Goal: Obtain resource: Obtain resource

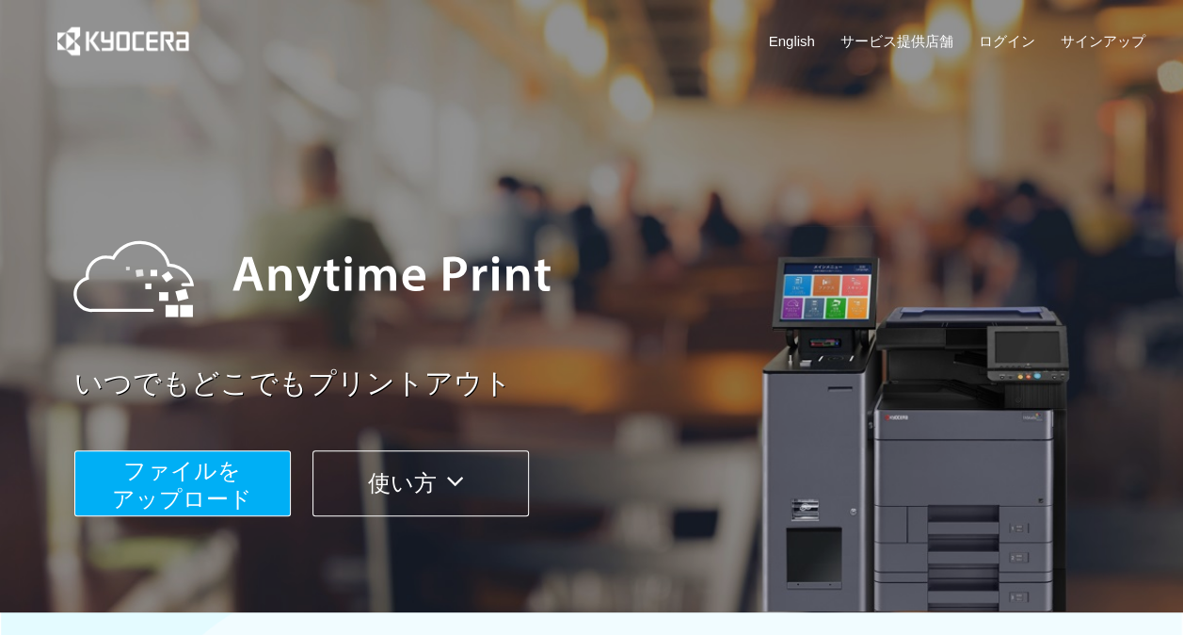
click at [228, 474] on span "ファイルを ​​アップロード" at bounding box center [182, 485] width 140 height 54
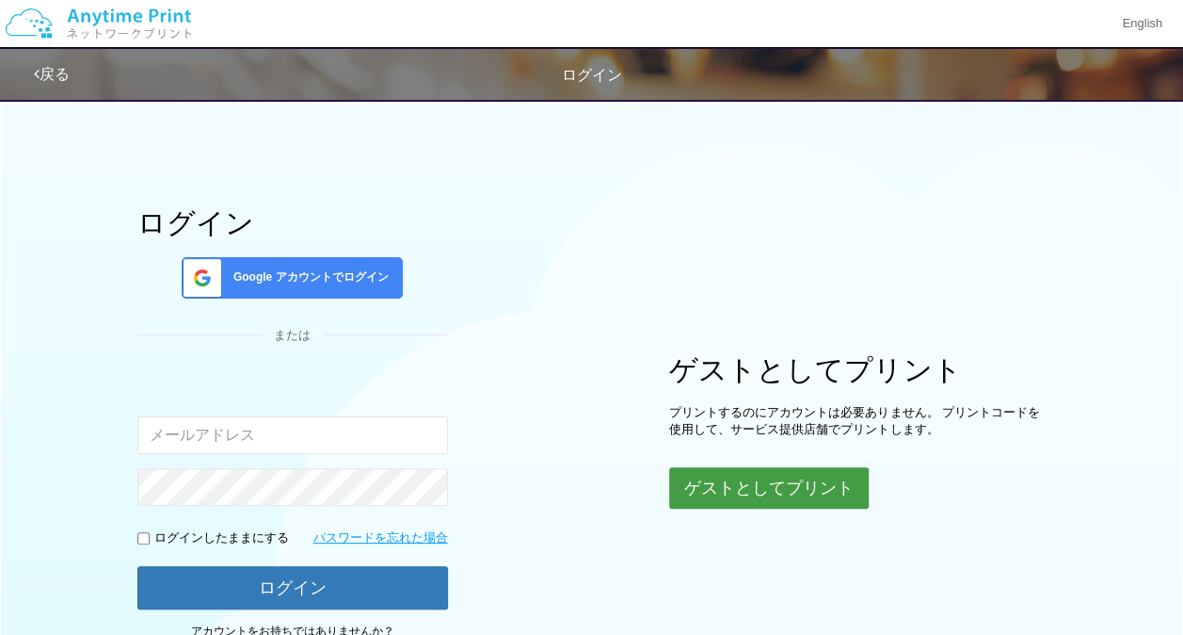
click at [740, 474] on button "ゲストとしてプリント" at bounding box center [769, 487] width 200 height 41
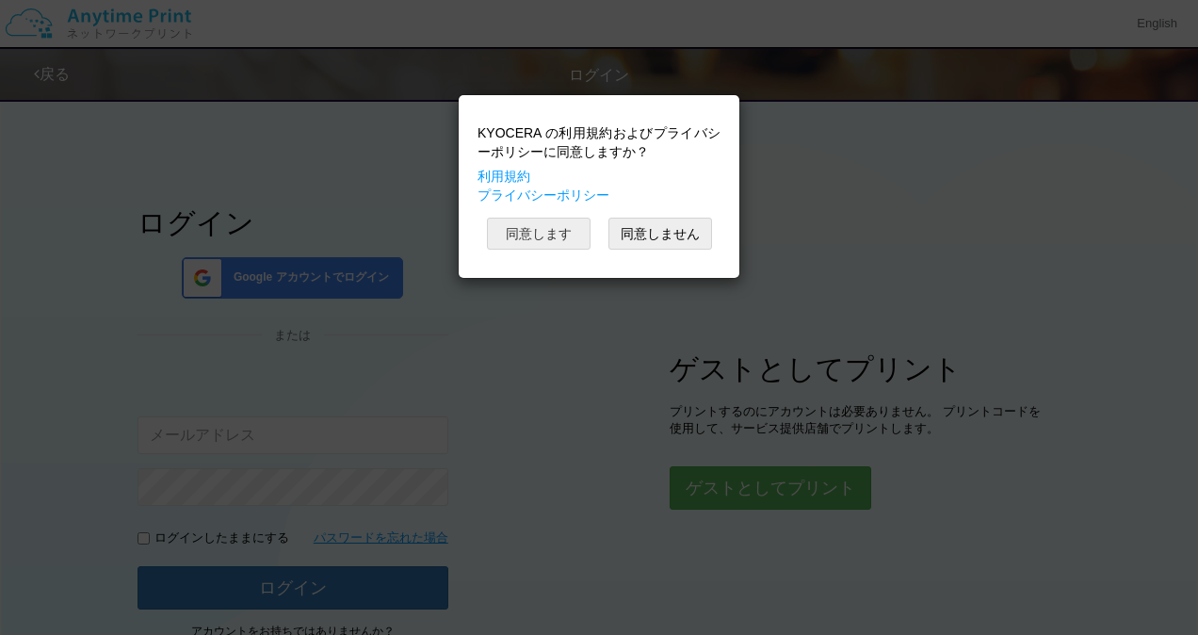
click at [571, 224] on button "同意します" at bounding box center [539, 233] width 104 height 32
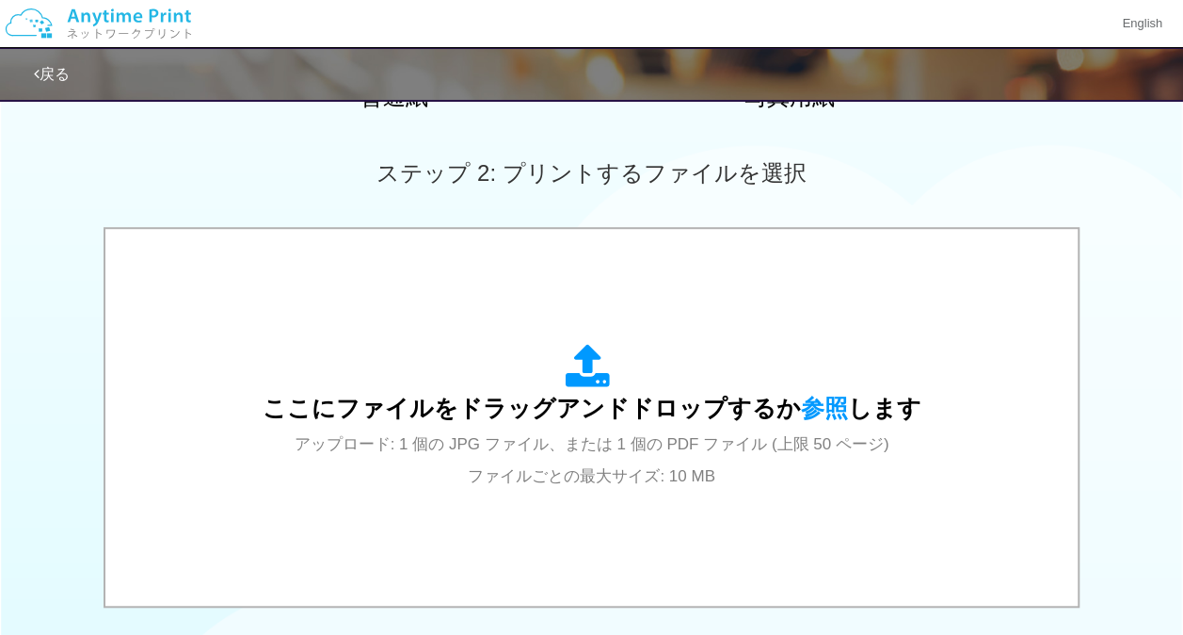
scroll to position [538, 0]
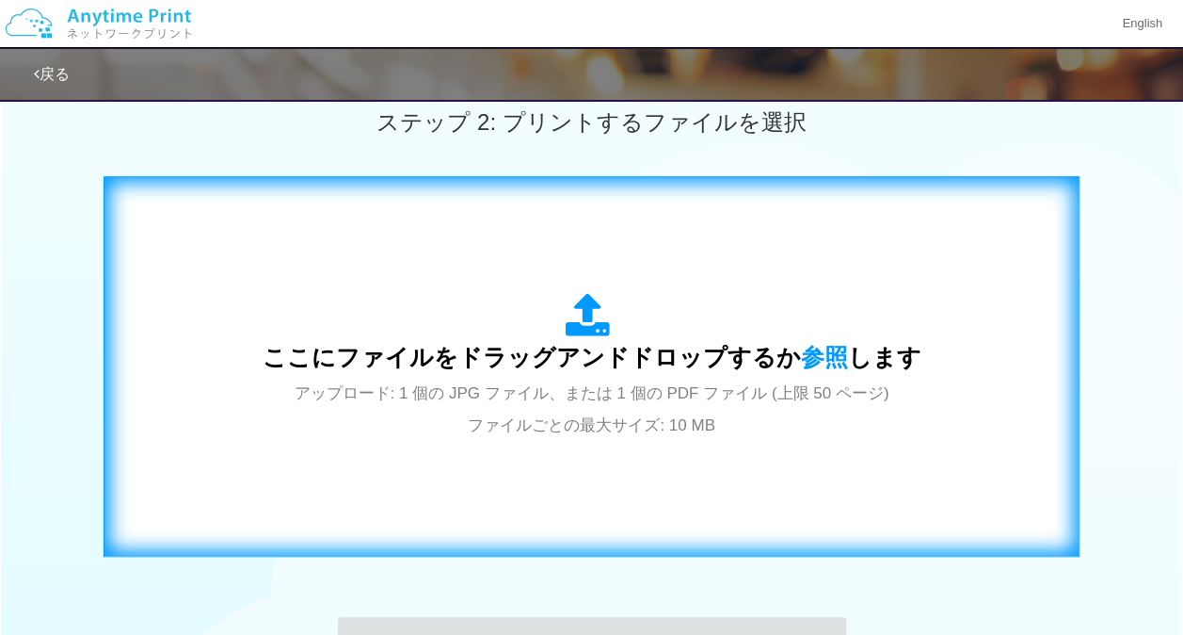
drag, startPoint x: 653, startPoint y: 314, endPoint x: 508, endPoint y: 330, distance: 145.8
click at [508, 330] on div "ここにファイルをドラッグアンドドロップするか 参照 します アップロード: 1 個の JPG ファイル、または 1 個の PDF ファイル (上限 50 ペー…" at bounding box center [592, 366] width 659 height 147
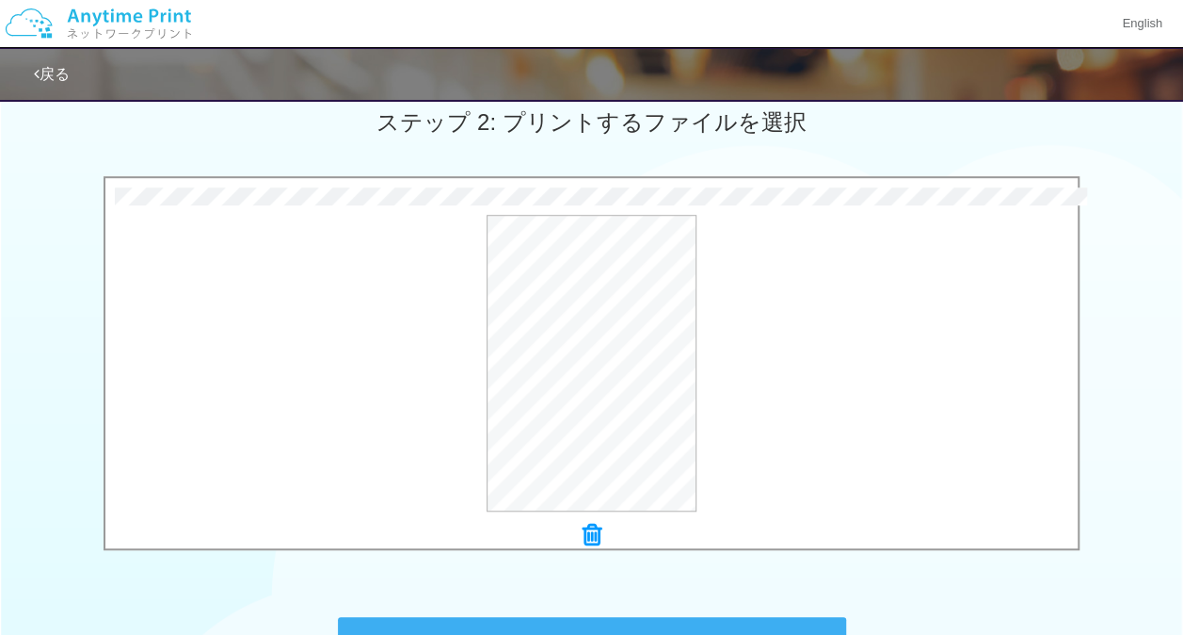
scroll to position [605, 0]
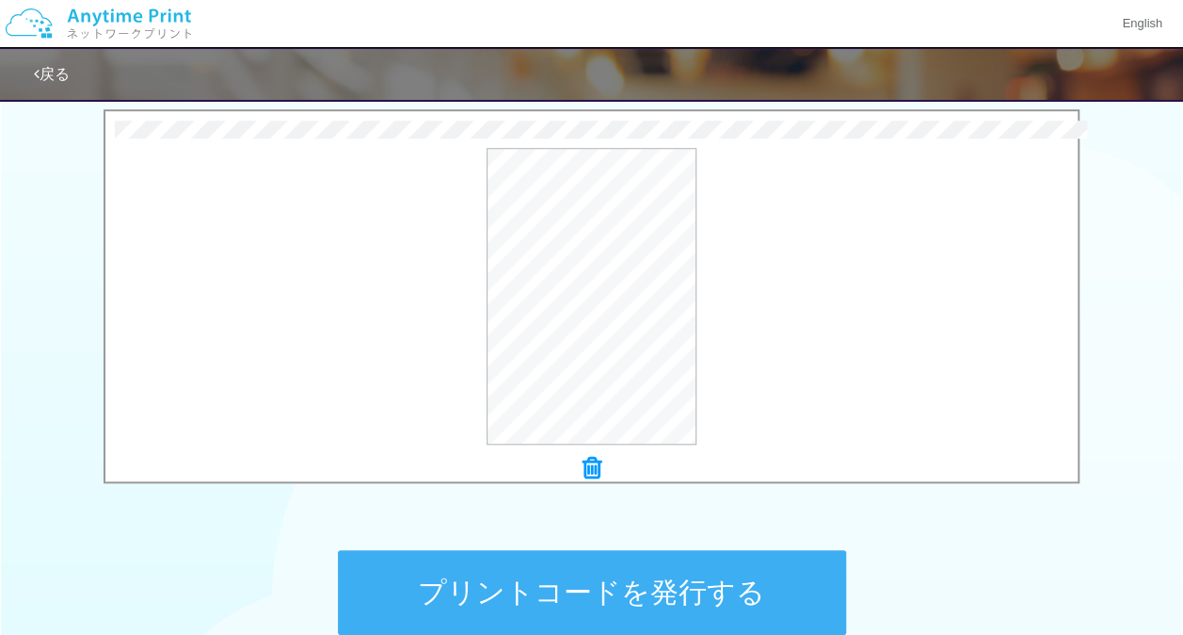
click at [640, 578] on button "プリントコードを発行する" at bounding box center [592, 592] width 508 height 85
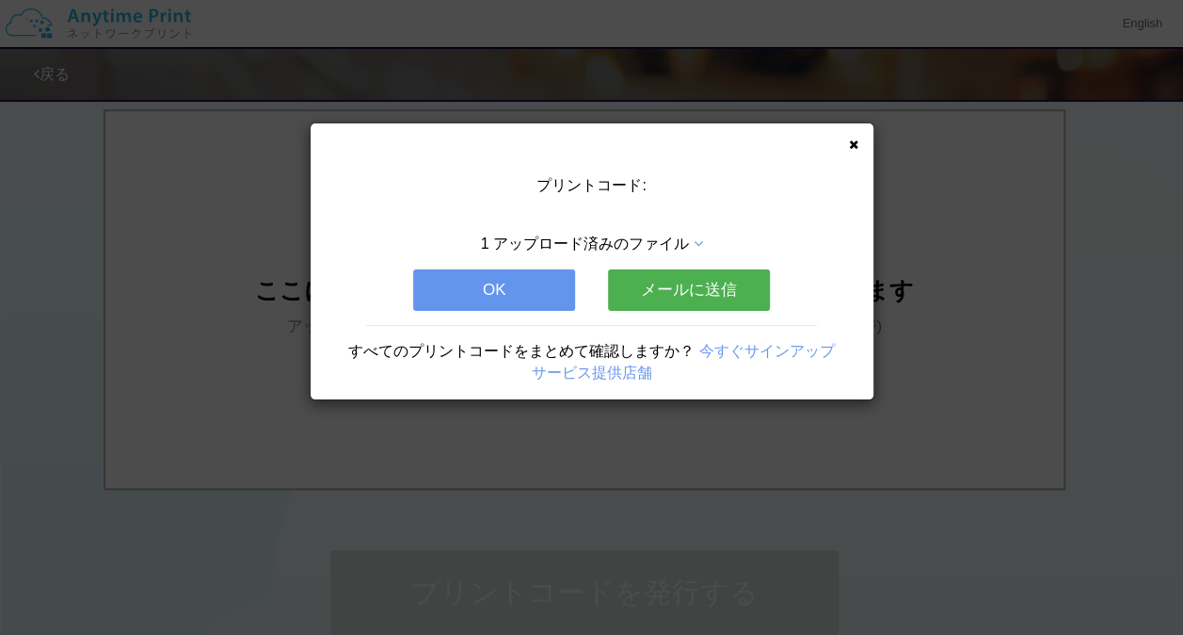
scroll to position [0, 0]
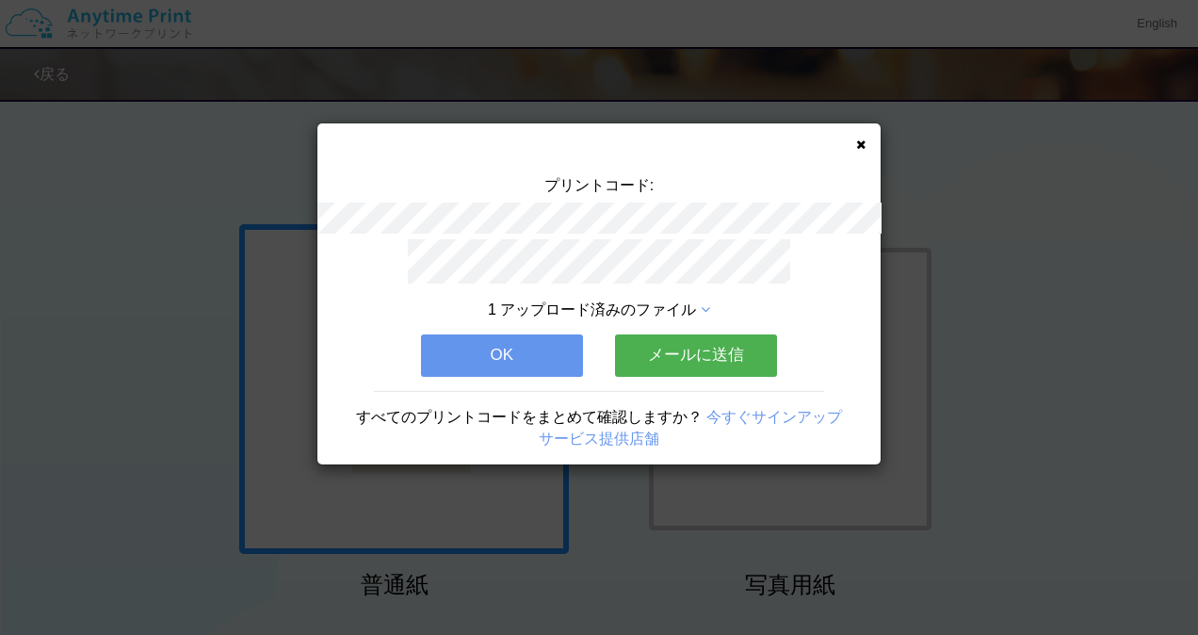
click at [513, 322] on div "1 アップロード済みのファイル OK メールに送信 すべてのプリントコードをまとめて確認しますか？ 今すぐサインアップ サービス提供店舗" at bounding box center [598, 352] width 563 height 226
click at [513, 334] on button "OK" at bounding box center [502, 354] width 162 height 41
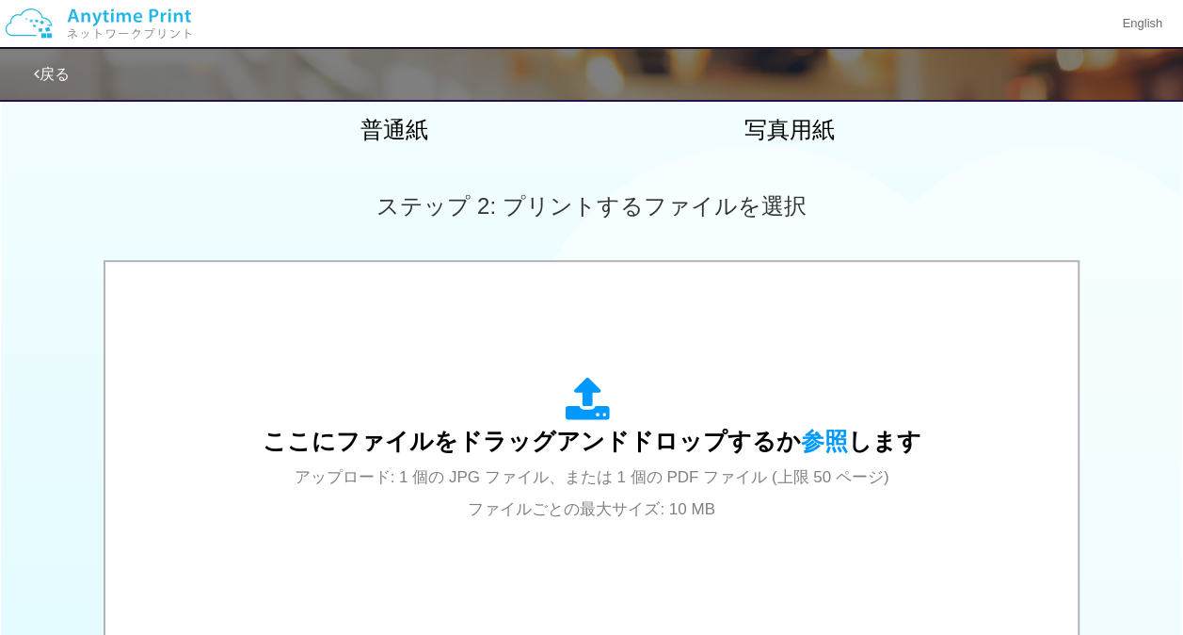
scroll to position [563, 0]
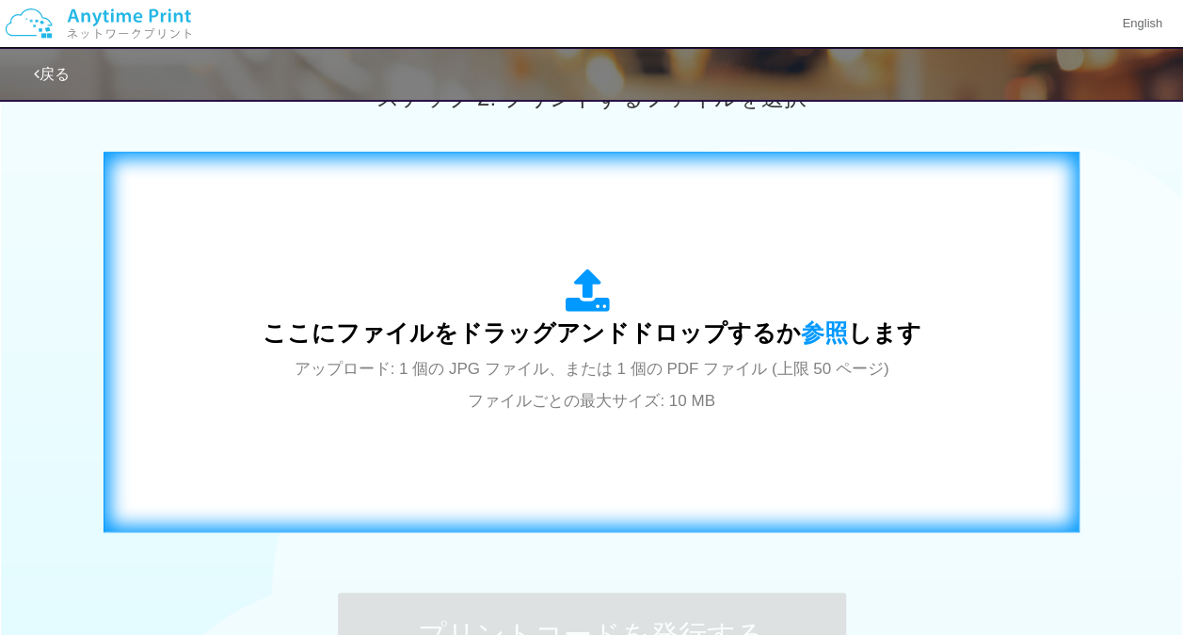
click at [648, 243] on div "ここにファイルをドラッグアンドドロップするか 参照 します アップロード: 1 個の JPG ファイル、または 1 個の PDF ファイル (上限 50 ペー…" at bounding box center [591, 341] width 937 height 341
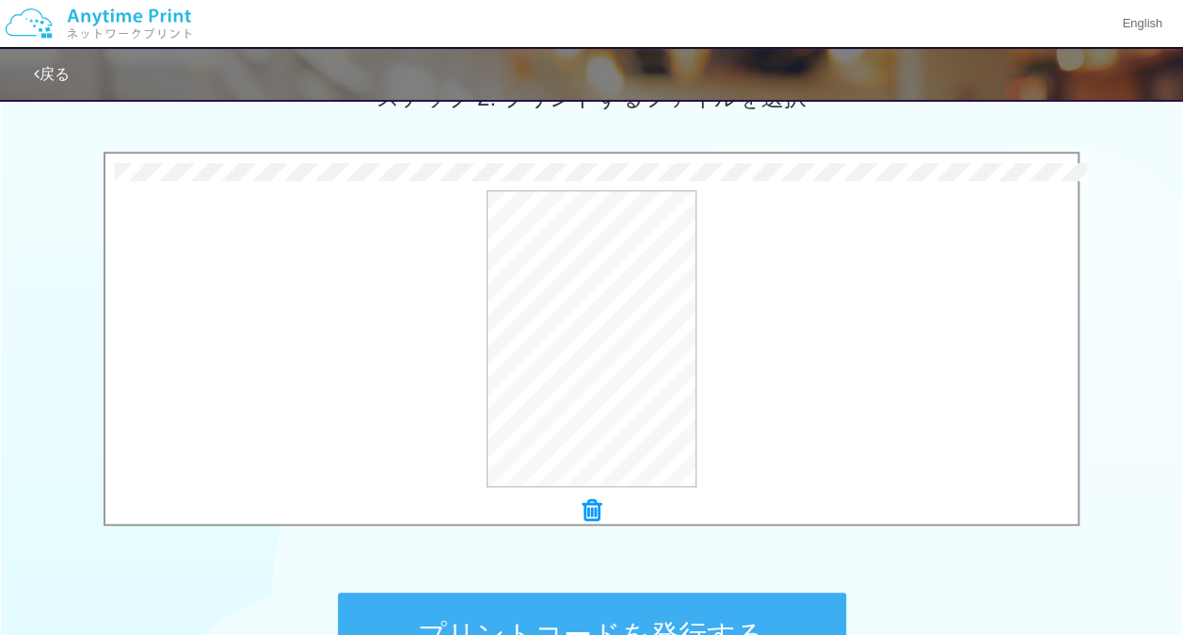
click at [612, 608] on button "プリントコードを発行する" at bounding box center [592, 634] width 508 height 85
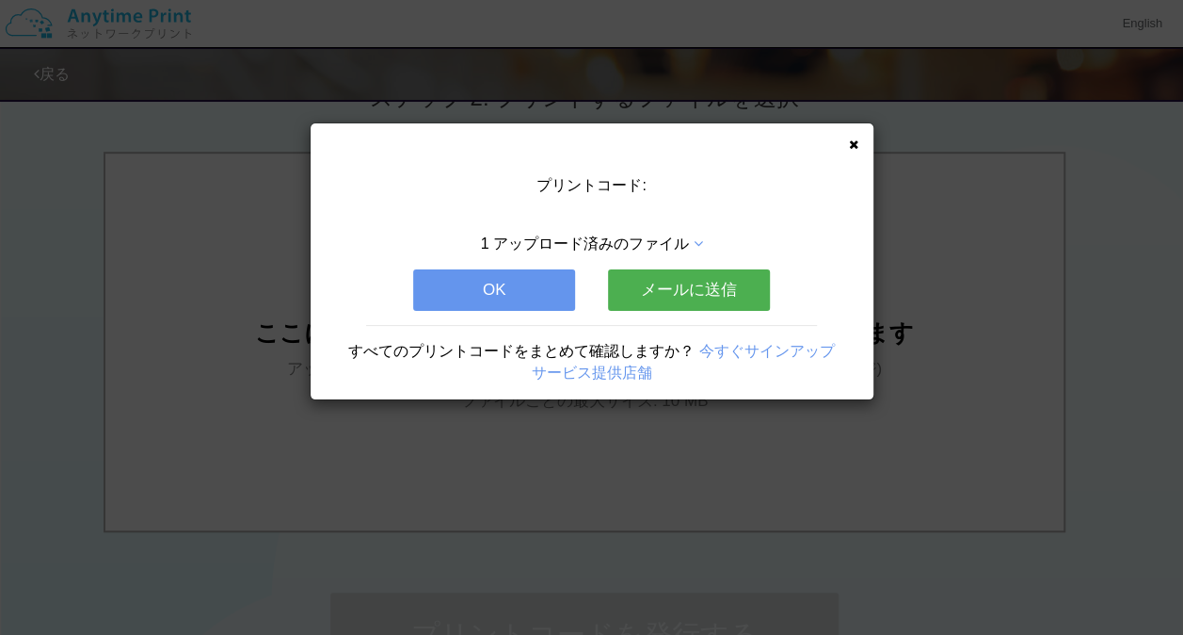
scroll to position [0, 0]
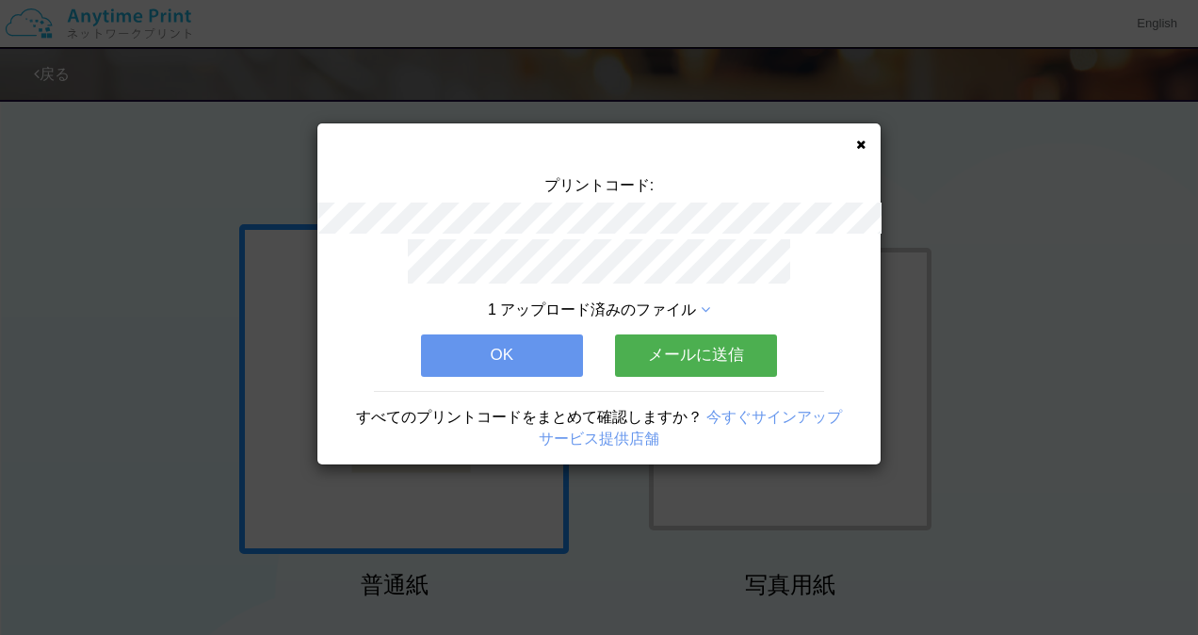
click at [538, 361] on button "OK" at bounding box center [502, 354] width 162 height 41
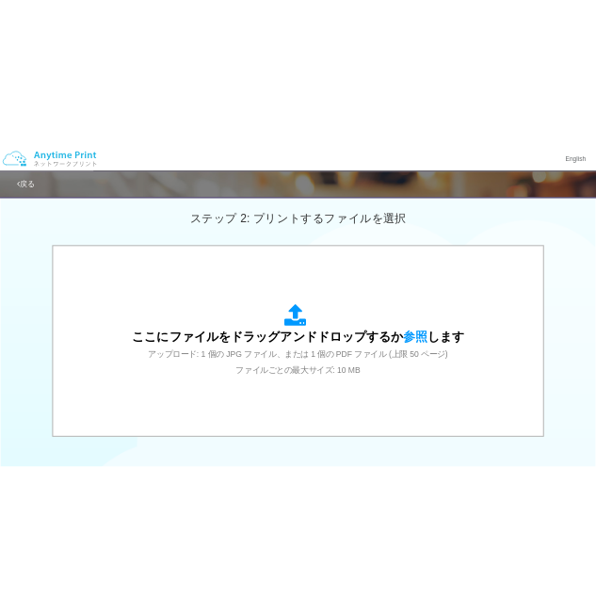
scroll to position [796, 0]
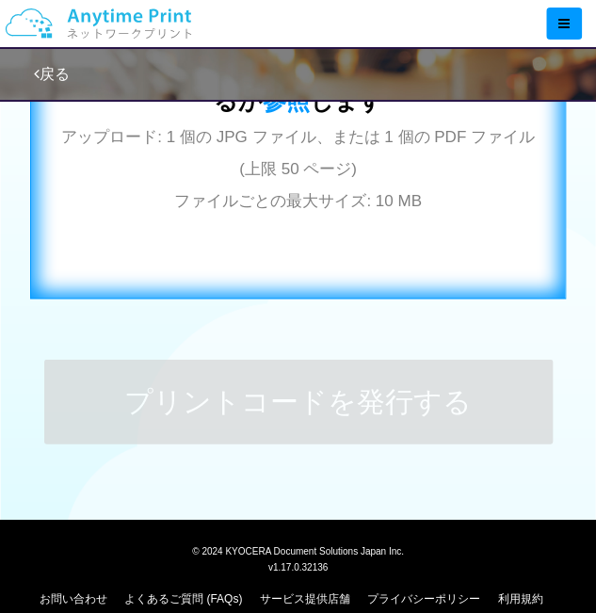
click at [349, 175] on span "アップロード: 1 個の JPG ファイル、または 1 個の PDF ファイル (上限 50 ページ) ファイルごとの最大サイズ: 10 MB" at bounding box center [297, 168] width 473 height 83
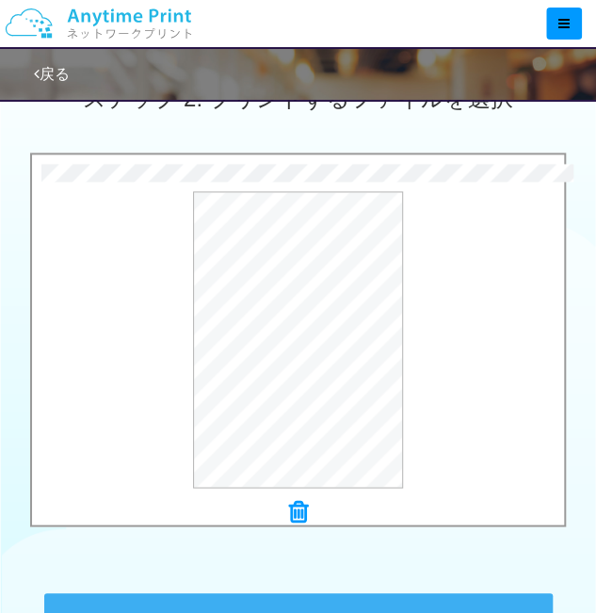
scroll to position [580, 0]
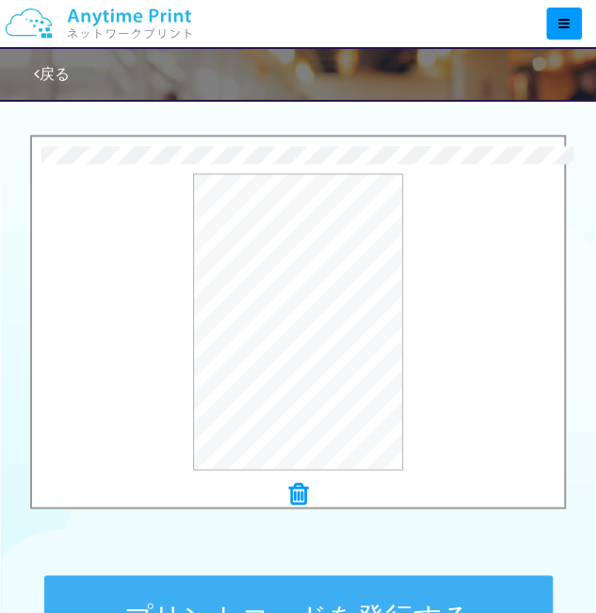
click at [427, 587] on button "プリントコードを発行する" at bounding box center [298, 617] width 508 height 85
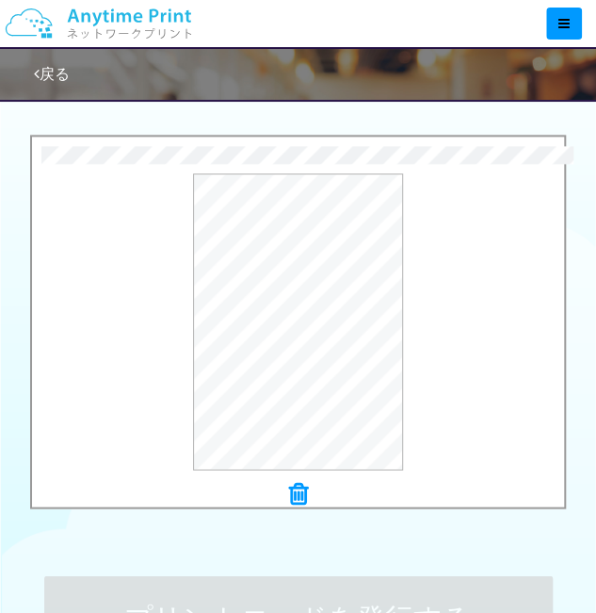
scroll to position [0, 0]
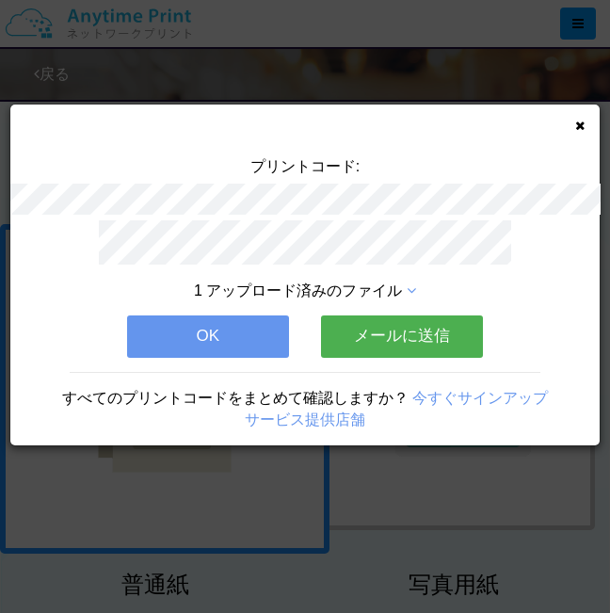
click at [233, 315] on button "OK" at bounding box center [208, 335] width 162 height 41
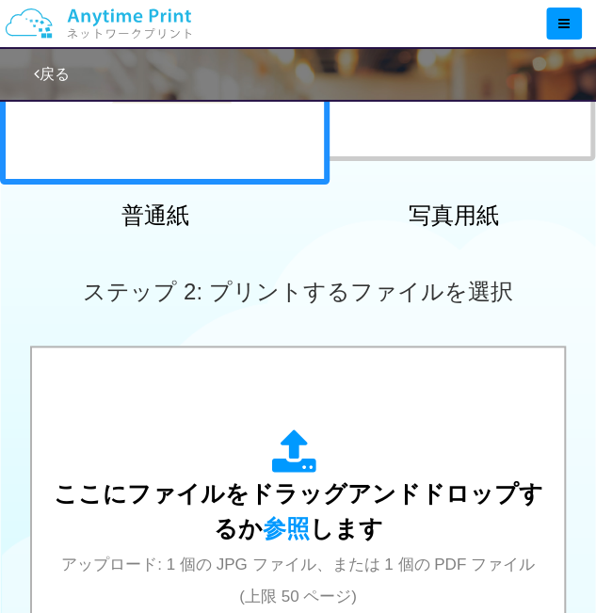
scroll to position [386, 0]
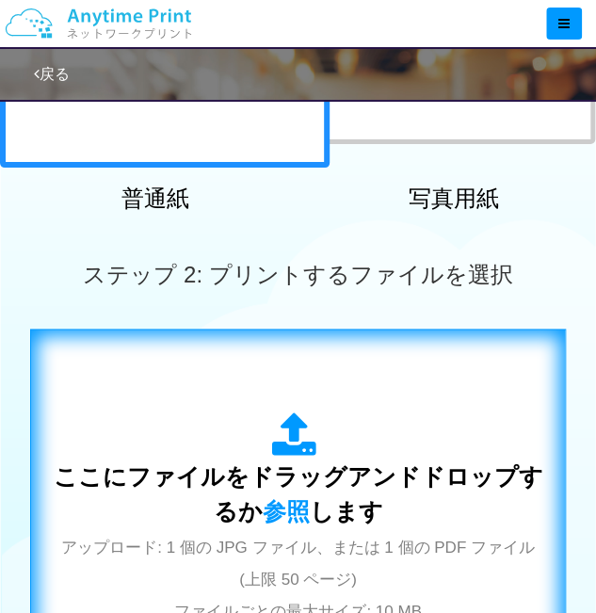
click at [314, 442] on icon at bounding box center [298, 435] width 53 height 47
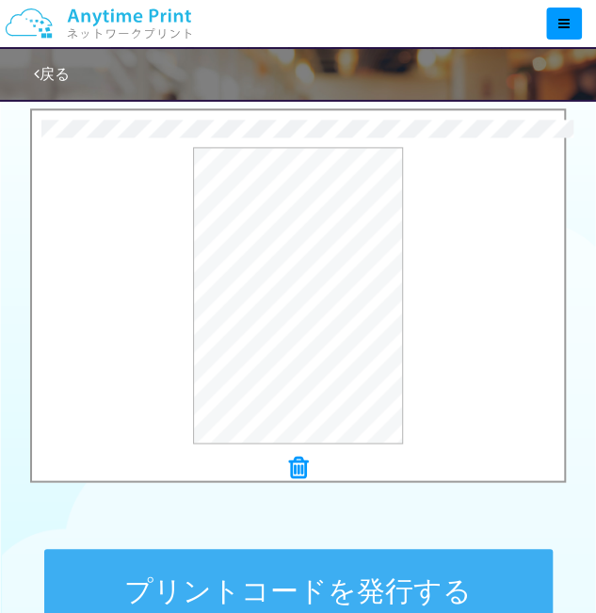
scroll to position [635, 0]
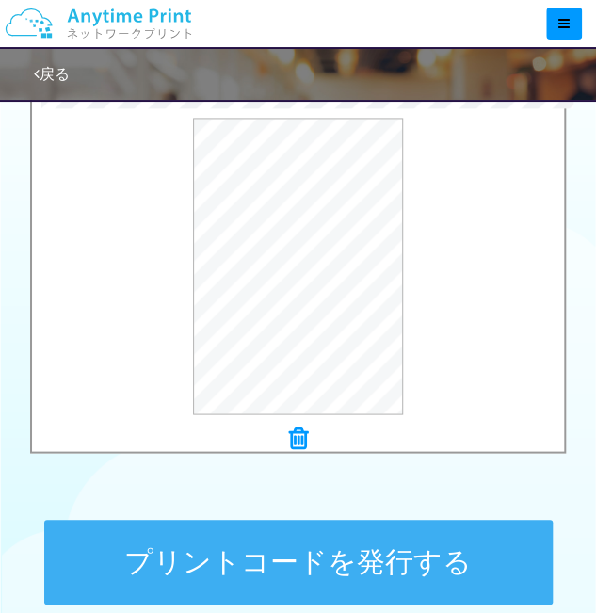
click at [384, 542] on button "プリントコードを発行する" at bounding box center [298, 562] width 508 height 85
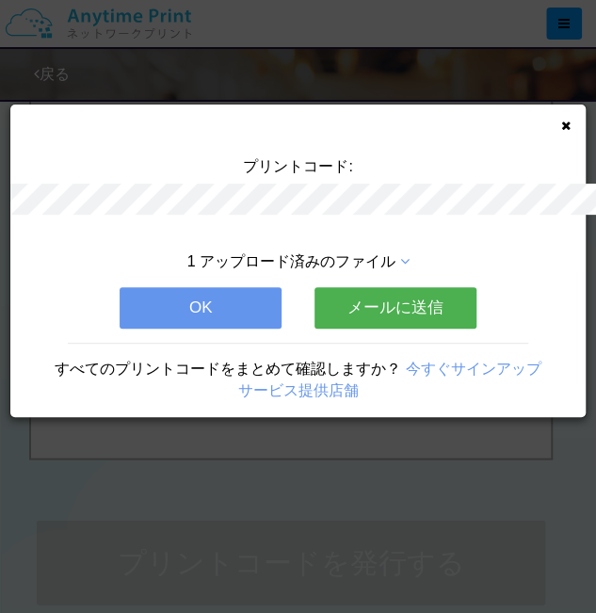
scroll to position [0, 0]
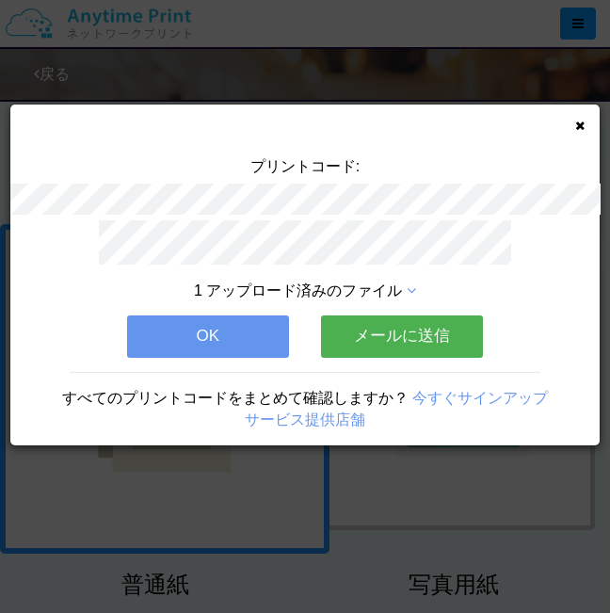
click at [213, 338] on button "OK" at bounding box center [208, 335] width 162 height 41
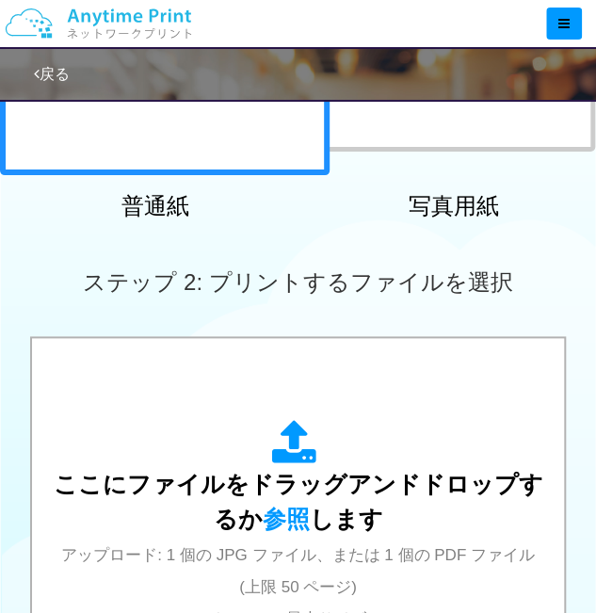
scroll to position [382, 0]
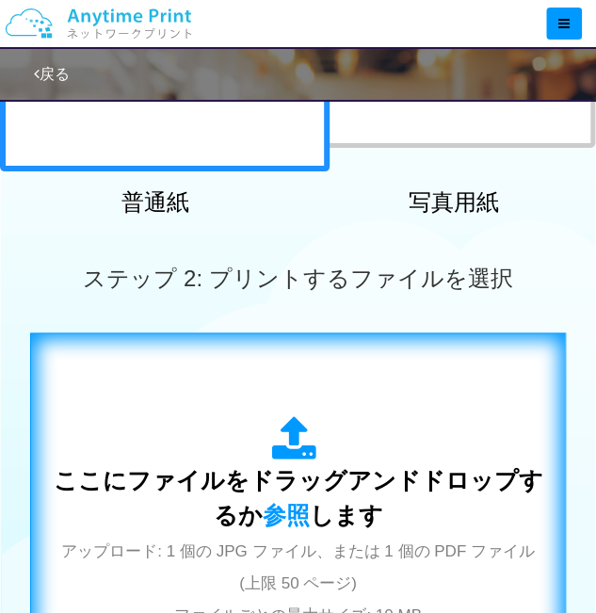
click at [392, 400] on div "ここにファイルをドラッグアンドドロップするか 参照 します アップロード: 1 個の JPG ファイル、または 1 個の PDF ファイル (上限 50 ペー…" at bounding box center [298, 522] width 497 height 341
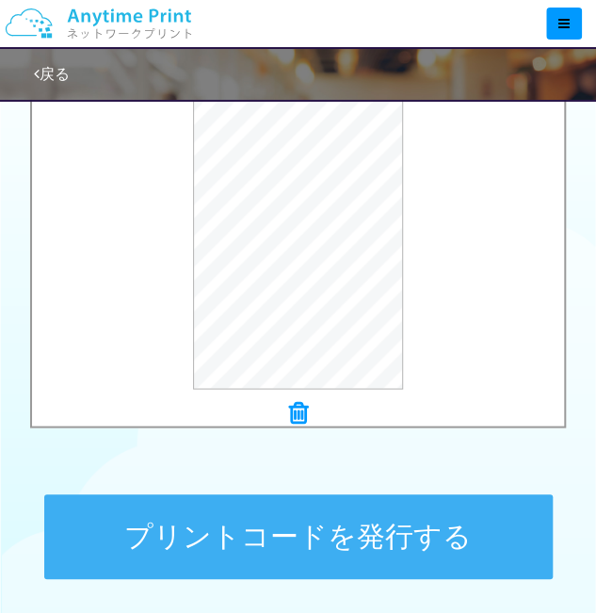
scroll to position [735, 0]
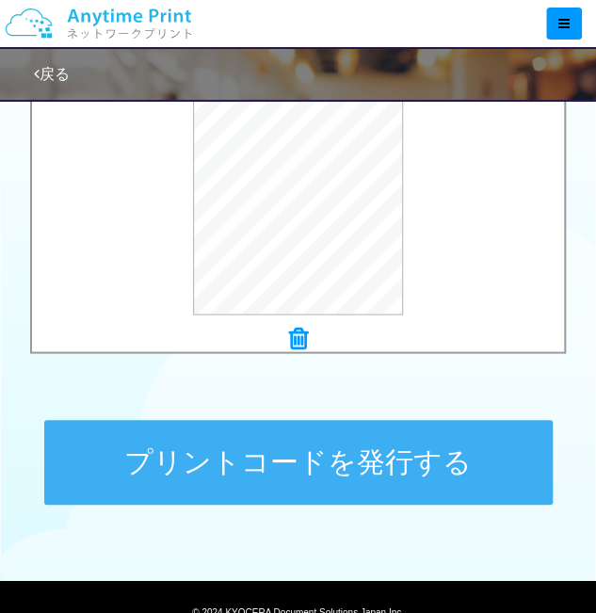
click at [445, 463] on button "プリントコードを発行する" at bounding box center [298, 462] width 508 height 85
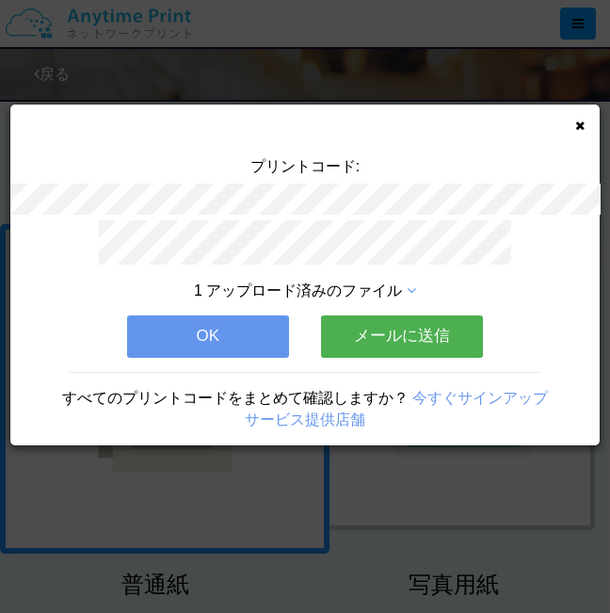
click at [178, 315] on button "OK" at bounding box center [208, 335] width 162 height 41
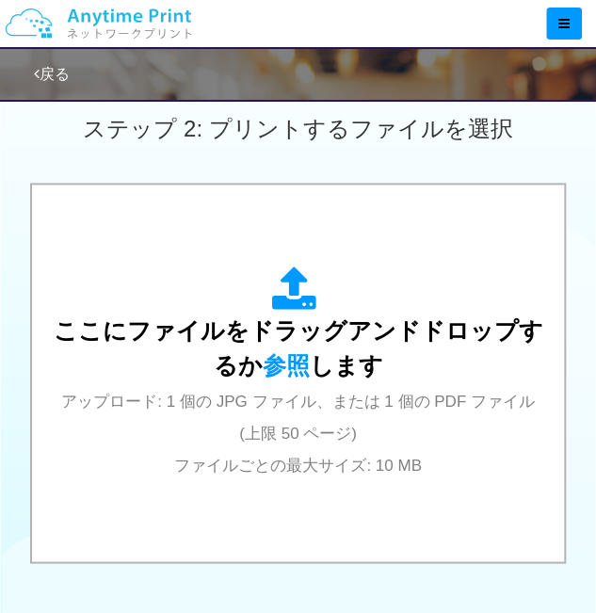
scroll to position [580, 0]
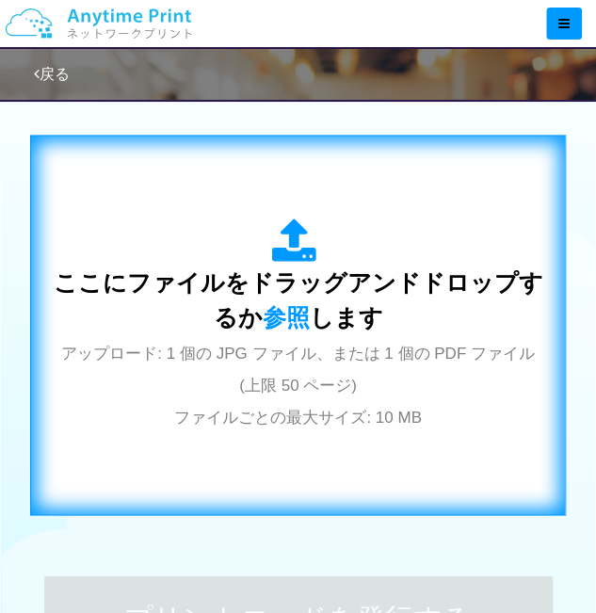
click at [469, 405] on div "ここにファイルをドラッグアンドドロップするか 参照 します アップロード: 1 個の JPG ファイル、または 1 個の PDF ファイル (上限 50 ペー…" at bounding box center [298, 324] width 497 height 213
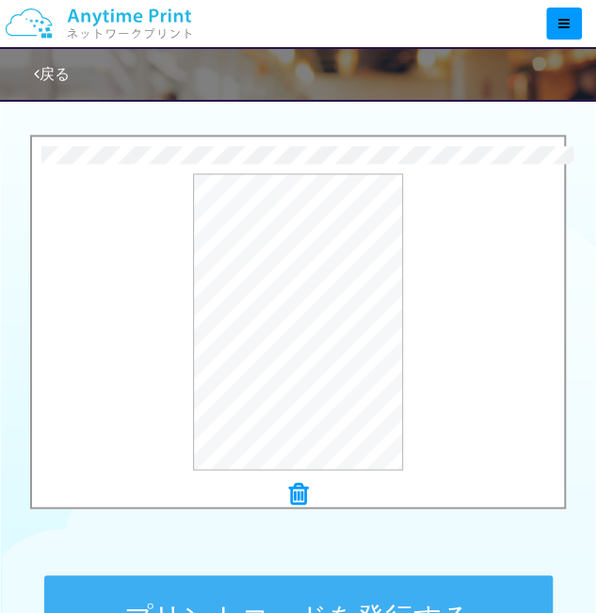
click at [401, 592] on button "プリントコードを発行する" at bounding box center [298, 617] width 508 height 85
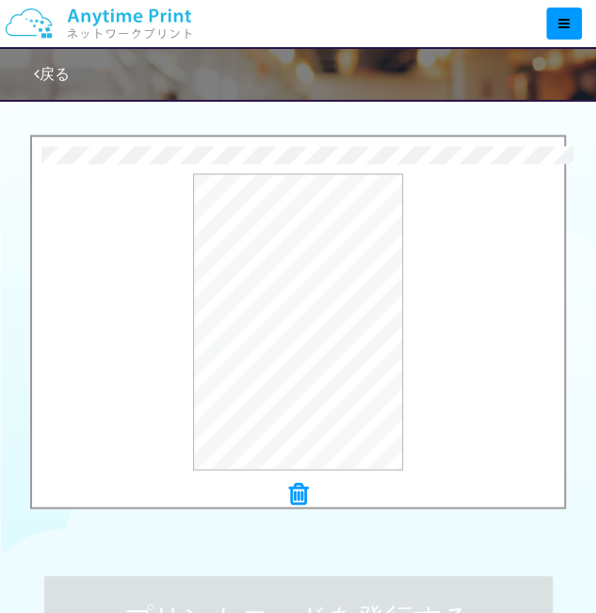
scroll to position [0, 0]
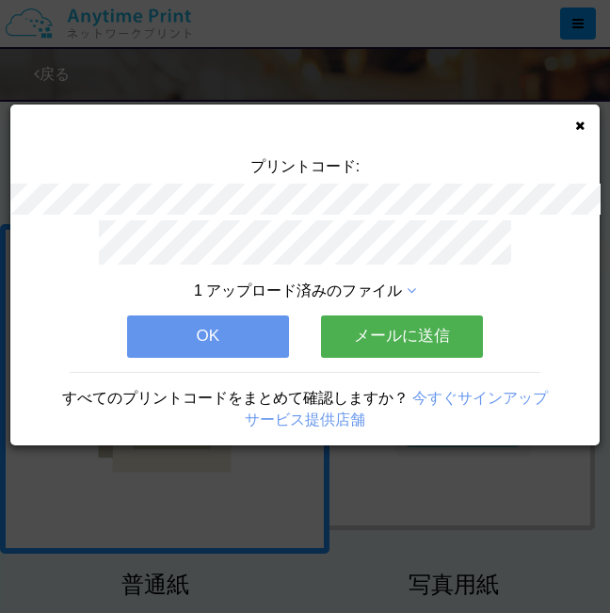
click at [235, 338] on button "OK" at bounding box center [208, 335] width 162 height 41
